Goal: Task Accomplishment & Management: Manage account settings

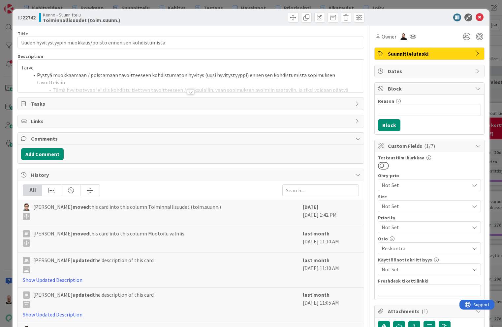
click at [396, 4] on div "ID 22742 Kenno - Suunnittelu Toiminnallisuudet (toim.suunn.) Title 59 / 128 Uud…" at bounding box center [251, 163] width 502 height 327
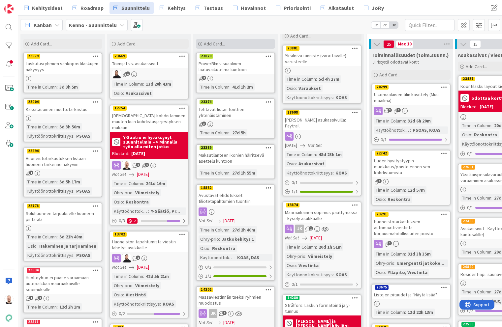
scroll to position [28, 0]
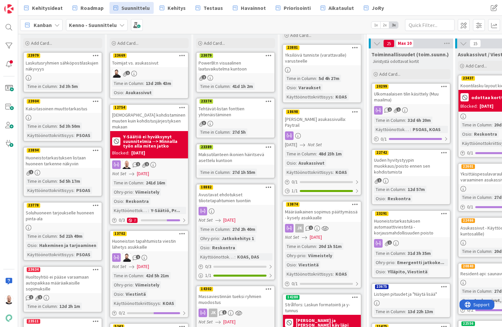
click at [232, 67] on div "PowerBI:n visuaalinen laatuvaikutelma kuntoon" at bounding box center [235, 66] width 78 height 15
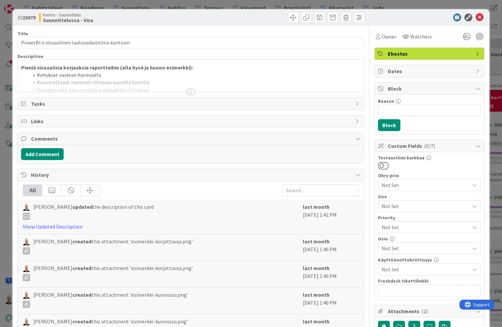
click at [192, 90] on div at bounding box center [190, 91] width 7 height 5
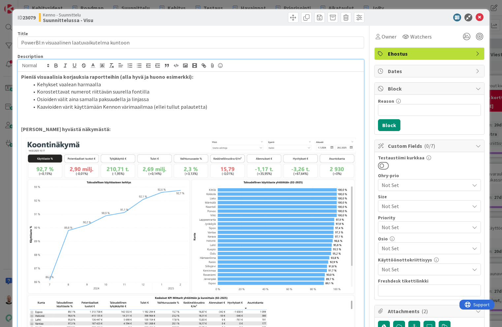
click at [66, 113] on p at bounding box center [190, 115] width 339 height 8
click at [224, 105] on li "Kaavioiden värit käyttämään Kennon värimaailmaa (ellei tullut palautetta)" at bounding box center [194, 107] width 331 height 8
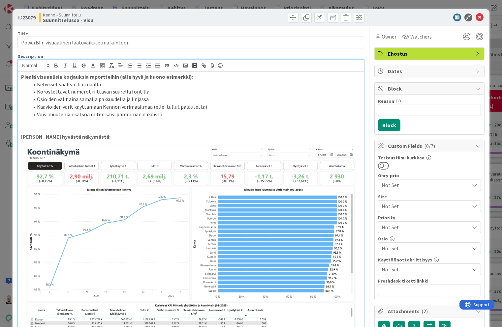
click at [74, 111] on li "Voisi muutenkin katsoa miten saisi paremman näköistä" at bounding box center [194, 115] width 331 height 8
click at [121, 113] on li "Voisi muutenkin samalla katsoa miten saisi paremman näköistä" at bounding box center [194, 115] width 331 height 8
drag, startPoint x: 195, startPoint y: 113, endPoint x: 219, endPoint y: 115, distance: 24.5
click at [219, 115] on li "Voisi muutenkin samalla katsoa miten raporteista saisi paremman näköistä" at bounding box center [194, 115] width 331 height 8
click at [212, 105] on li "Kaavioiden värit käyttämään Kennon värimaailmaa (ellei tullut palautetta)" at bounding box center [194, 107] width 331 height 8
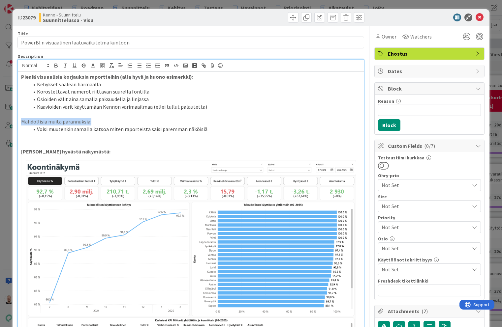
drag, startPoint x: 96, startPoint y: 121, endPoint x: 18, endPoint y: 120, distance: 78.1
click at [56, 66] on icon "button" at bounding box center [56, 66] width 6 height 6
click at [100, 116] on p at bounding box center [190, 115] width 339 height 8
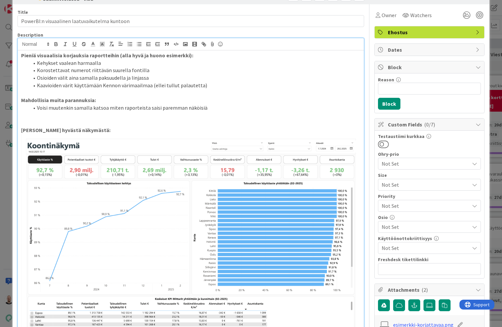
scroll to position [8, 0]
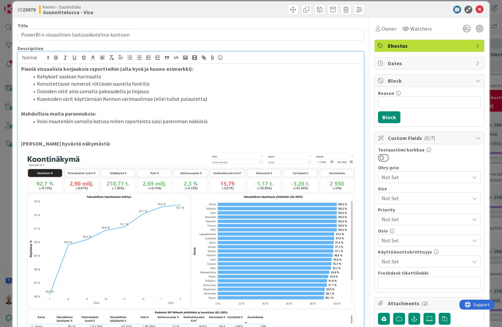
click at [225, 122] on li "Voisi muutenkin samalla katsoa miten raporteista saisi paremman näköisiä" at bounding box center [194, 122] width 331 height 8
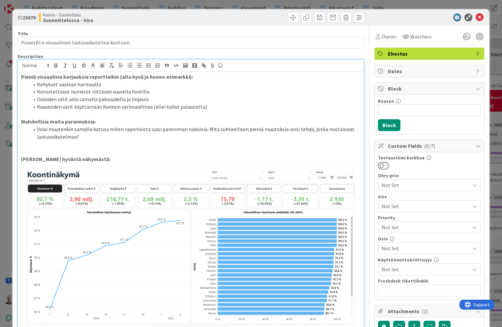
scroll to position [0, 0]
click at [392, 38] on span "Owner" at bounding box center [388, 37] width 15 height 8
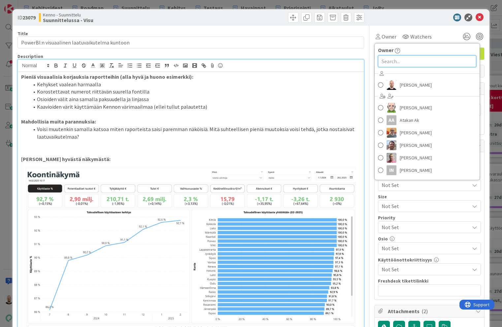
click at [404, 63] on input "text" at bounding box center [427, 61] width 98 height 12
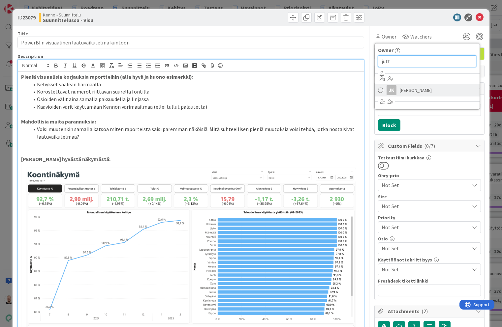
type input "jutt"
click at [412, 86] on span "Jutta Kivilompolo" at bounding box center [415, 90] width 32 height 10
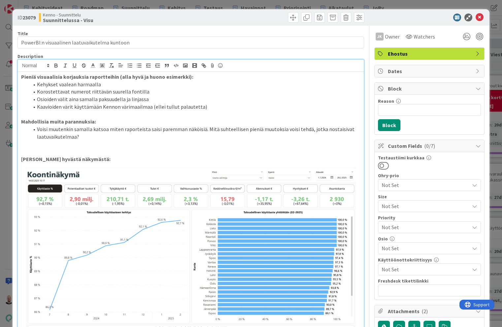
click at [254, 152] on p at bounding box center [190, 152] width 339 height 8
click at [124, 136] on li "Voisi muutenkin samalla katsoa miten raporteista saisi paremman näköisiä. Mitä …" at bounding box center [194, 133] width 331 height 15
click at [93, 119] on strong "Mahdollisia muita parannuksia:" at bounding box center [58, 121] width 75 height 7
click at [86, 133] on li "Voisi muutenkin samalla katsoa miten raporteista saisi paremman näköisiä. Mitä …" at bounding box center [194, 133] width 331 height 15
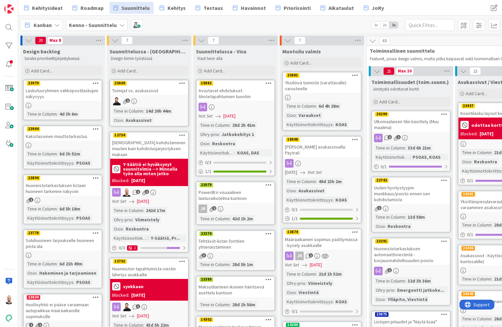
scroll to position [0, 7]
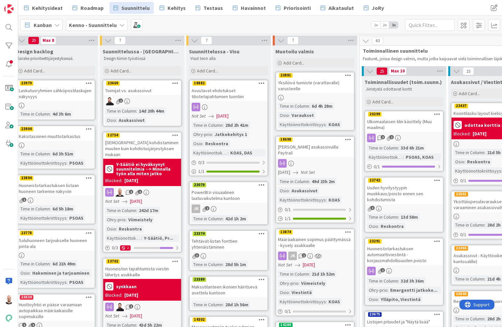
click at [223, 199] on div "PowerBI:n visuaalinen laatuvaikutelma kuntoon" at bounding box center [229, 195] width 78 height 15
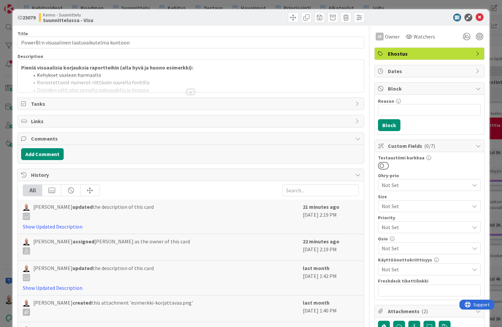
click at [191, 91] on div at bounding box center [190, 91] width 7 height 5
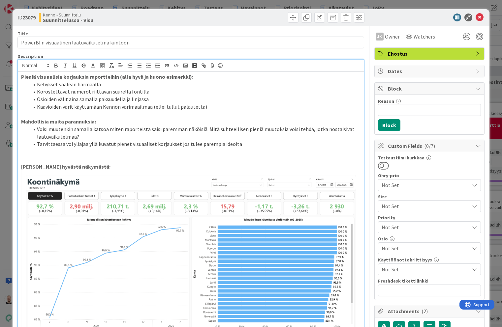
click at [241, 141] on li "Tarvittaessa voi yliajaa yllä kuvatut pienet visuaaliset korjaukset jos tulee p…" at bounding box center [194, 144] width 331 height 8
click at [403, 3] on div "ID 23079 Kenno - Suunnittelu Suunnittelussa - Visu Title 45 / 128 PowerBI:n vis…" at bounding box center [251, 163] width 502 height 327
